Goal: Transaction & Acquisition: Book appointment/travel/reservation

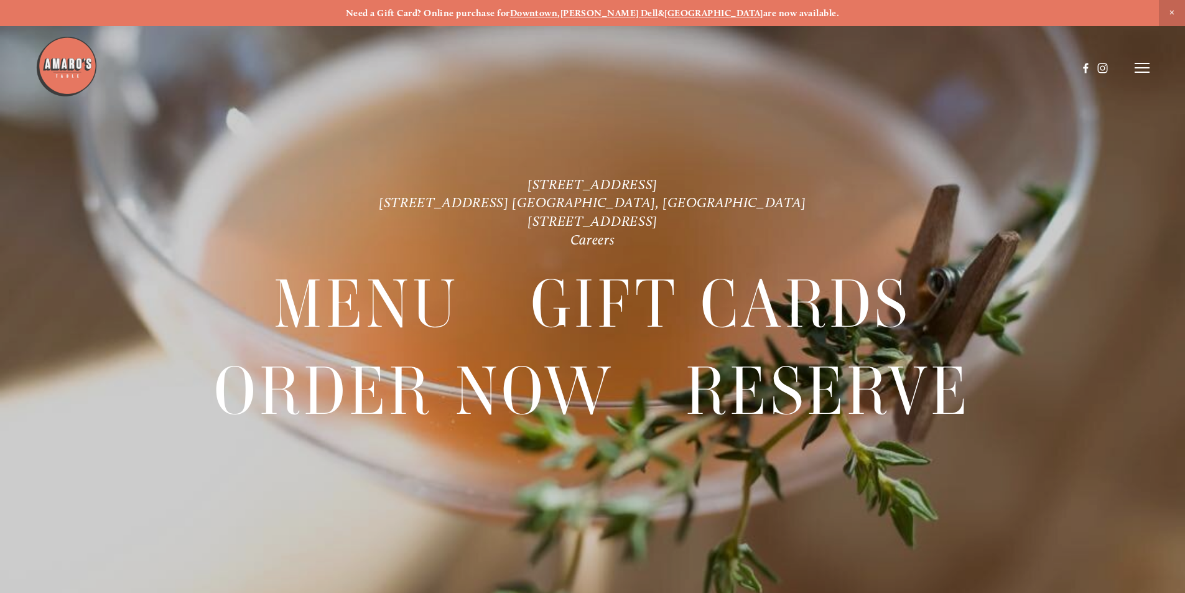
click at [687, 15] on strong "[GEOGRAPHIC_DATA]" at bounding box center [714, 12] width 99 height 11
click at [682, 15] on strong "[GEOGRAPHIC_DATA]" at bounding box center [714, 12] width 99 height 11
click at [57, 78] on img at bounding box center [66, 66] width 62 height 62
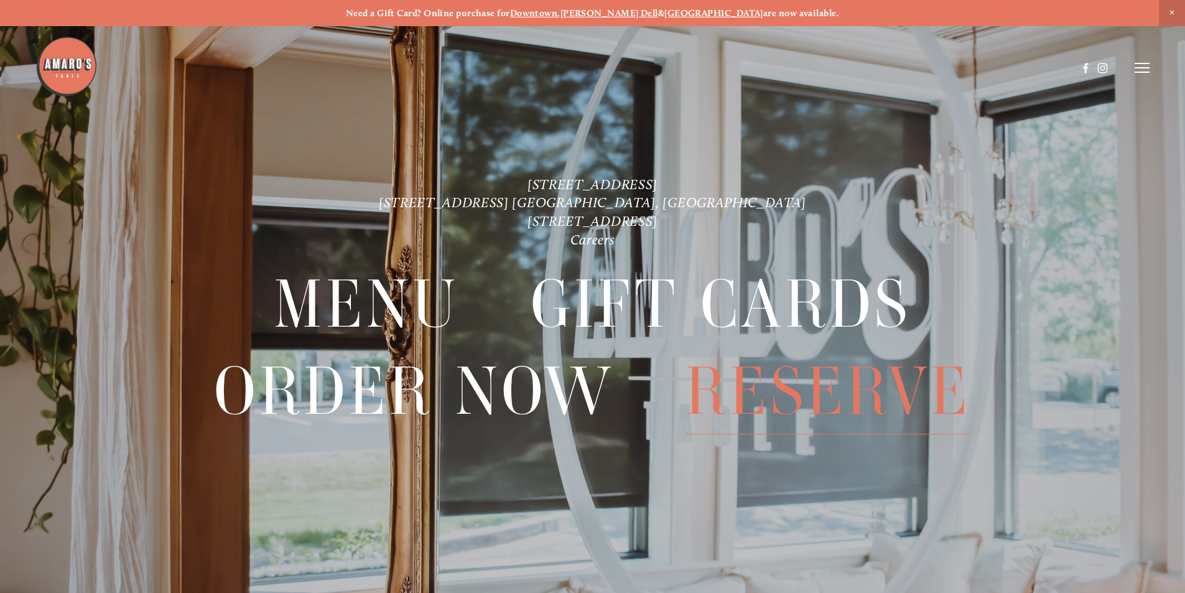
click at [849, 393] on span "Reserve" at bounding box center [829, 391] width 286 height 86
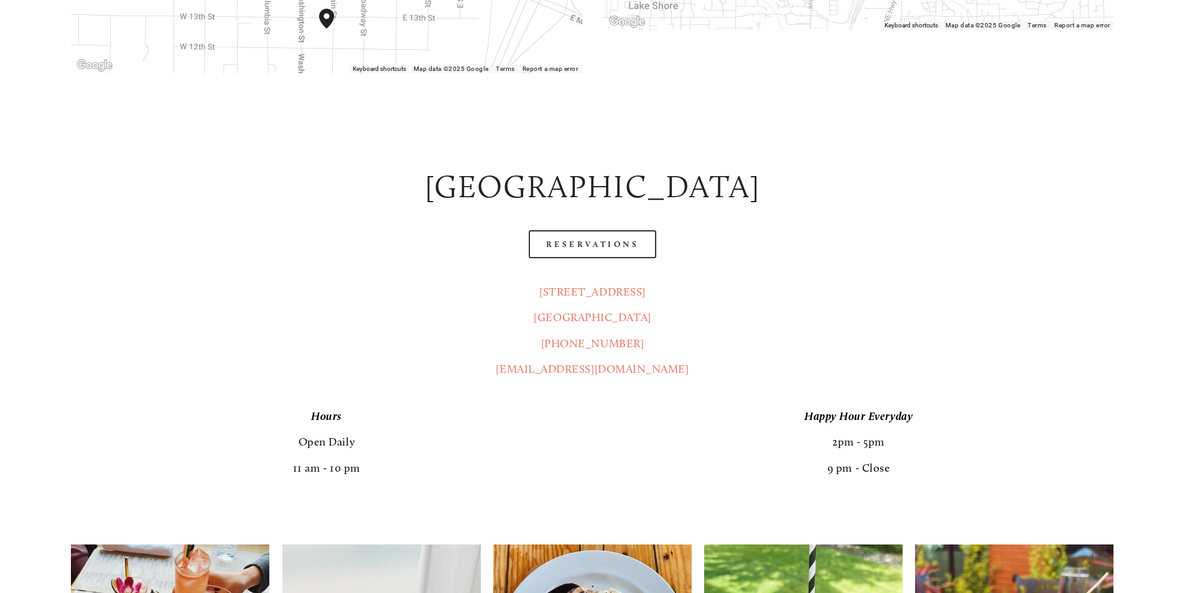
scroll to position [622, 0]
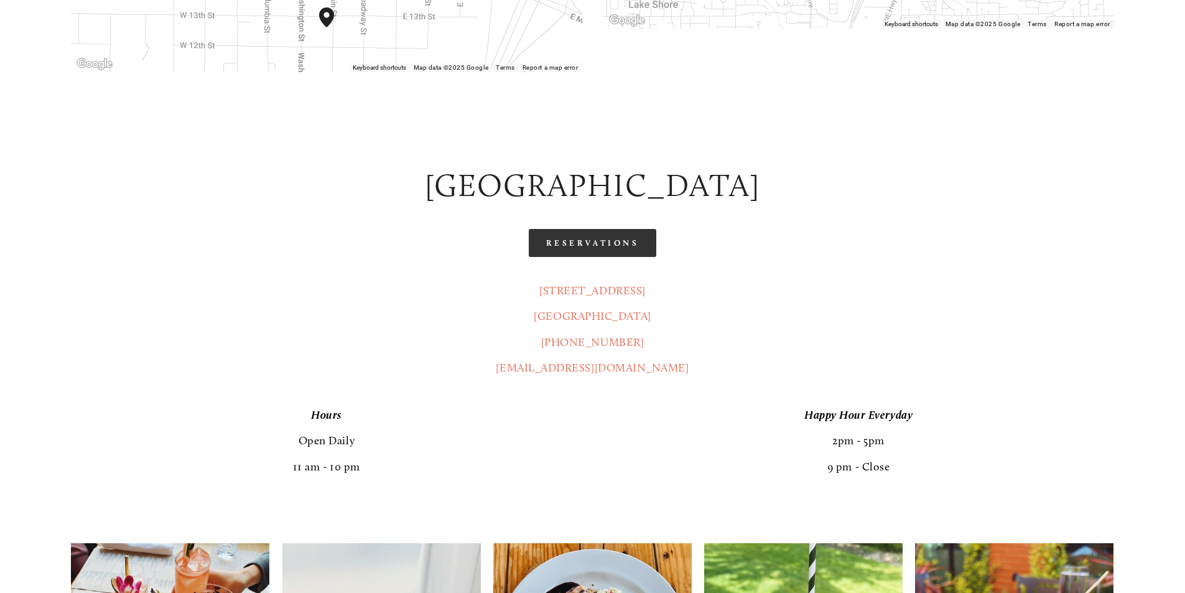
click at [593, 229] on link "Reservations" at bounding box center [593, 243] width 128 height 28
